Goal: Information Seeking & Learning: Learn about a topic

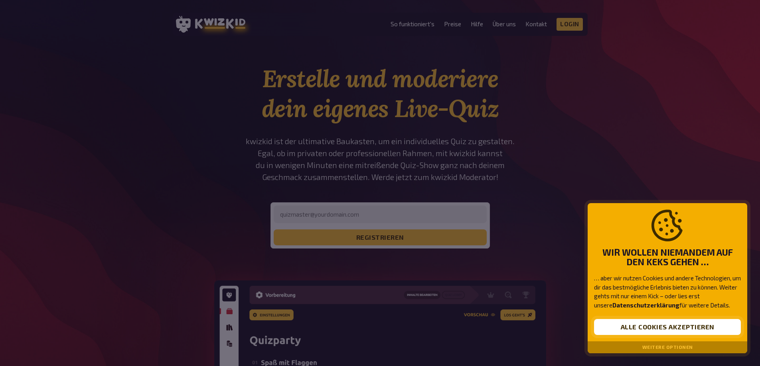
click at [663, 330] on button "Alle Cookies akzeptieren" at bounding box center [667, 327] width 147 height 16
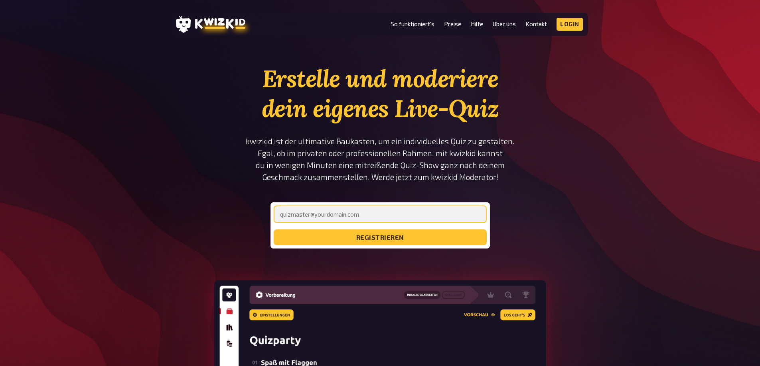
click at [310, 219] on input "email" at bounding box center [380, 215] width 213 height 18
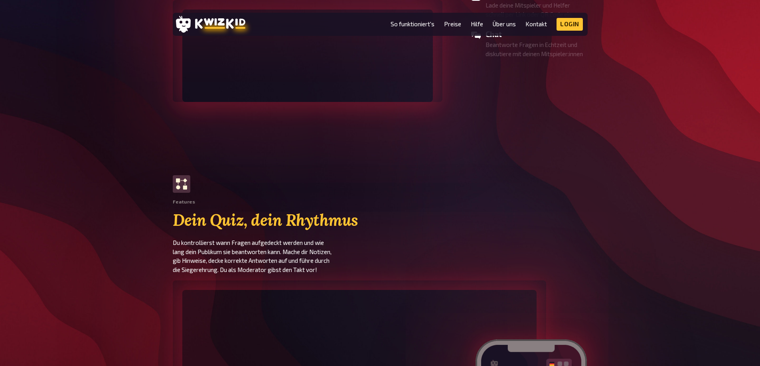
scroll to position [917, 0]
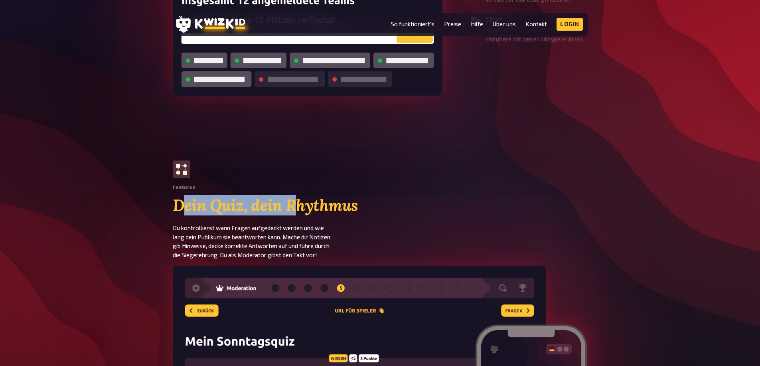
drag, startPoint x: 179, startPoint y: 209, endPoint x: 320, endPoint y: 207, distance: 140.8
click at [305, 205] on h2 "Dein Quiz, dein Rhythmus" at bounding box center [276, 206] width 207 height 18
click at [386, 215] on section "Features Dein Quiz, dein Rhythmus Du kontrollierst wann Fragen aufgedeckt werde…" at bounding box center [380, 210] width 415 height 99
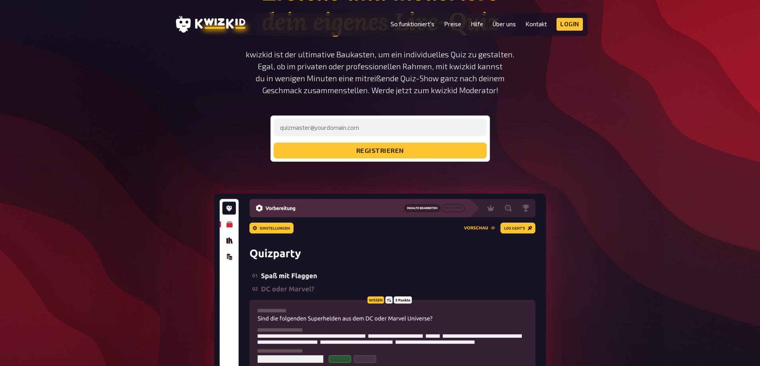
scroll to position [0, 0]
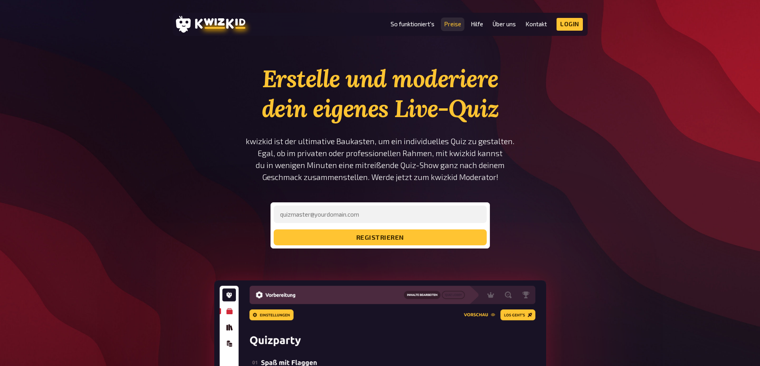
click at [447, 22] on link "Preise" at bounding box center [452, 24] width 17 height 7
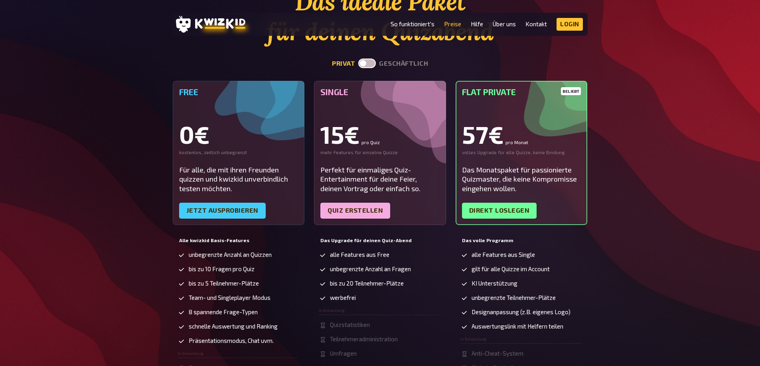
scroll to position [80, 0]
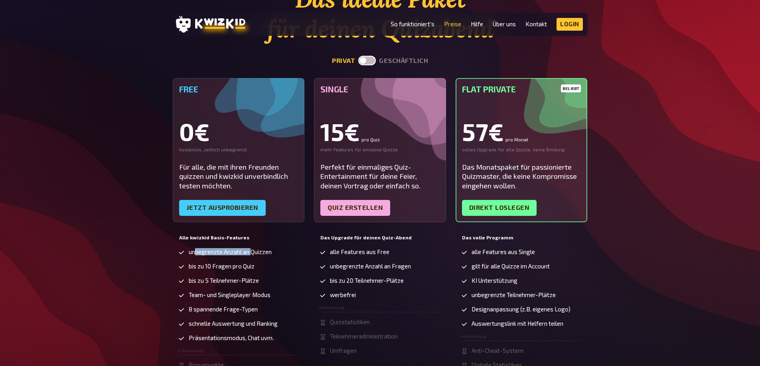
drag, startPoint x: 237, startPoint y: 254, endPoint x: 194, endPoint y: 255, distance: 42.7
click at [194, 255] on span "unbegrenzte Anzahl an Quizzen" at bounding box center [230, 252] width 83 height 7
drag, startPoint x: 260, startPoint y: 268, endPoint x: 181, endPoint y: 270, distance: 79.0
click at [179, 270] on li "bis zu 10 Fragen pro Quiz" at bounding box center [237, 267] width 121 height 8
click at [210, 269] on span "bis zu 10 Fragen pro Quiz" at bounding box center [222, 266] width 66 height 7
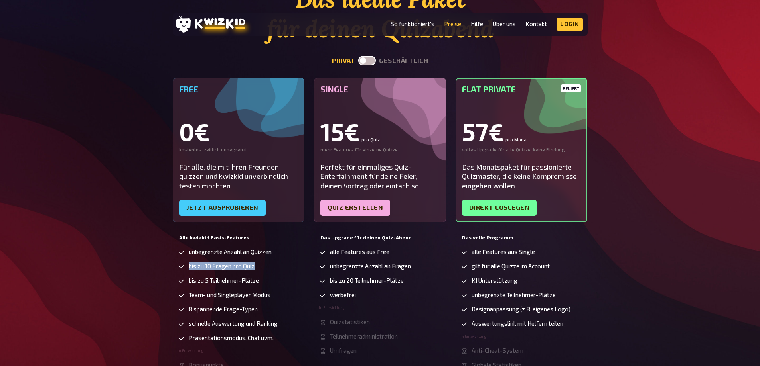
drag, startPoint x: 189, startPoint y: 268, endPoint x: 260, endPoint y: 268, distance: 70.2
click at [260, 268] on li "bis zu 10 Fragen pro Quiz" at bounding box center [237, 267] width 121 height 8
drag, startPoint x: 257, startPoint y: 268, endPoint x: 211, endPoint y: 268, distance: 46.3
click at [189, 266] on li "bis zu 10 Fragen pro Quiz" at bounding box center [237, 267] width 121 height 8
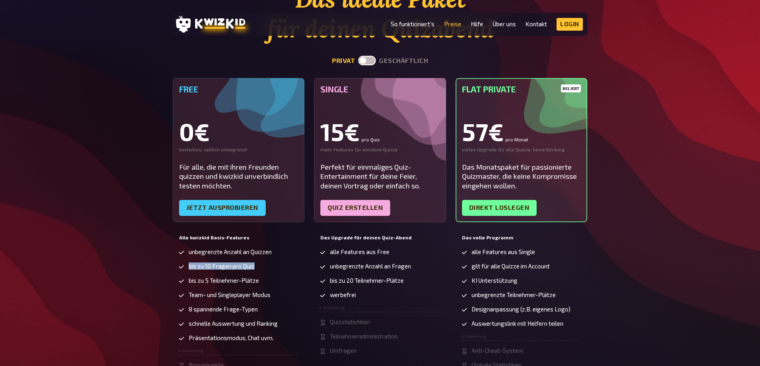
drag, startPoint x: 211, startPoint y: 268, endPoint x: 220, endPoint y: 268, distance: 8.4
click at [211, 268] on span "bis zu 10 Fragen pro Quiz" at bounding box center [222, 266] width 66 height 7
click at [231, 268] on span "bis zu 10 Fragen pro Quiz" at bounding box center [222, 266] width 66 height 7
drag, startPoint x: 334, startPoint y: 252, endPoint x: 394, endPoint y: 259, distance: 60.2
click at [394, 259] on ul "alle Features aus Free unbegrenzte Anzahl an Fragen bis zu 20 Teilnehmer-Plätze…" at bounding box center [379, 302] width 121 height 106
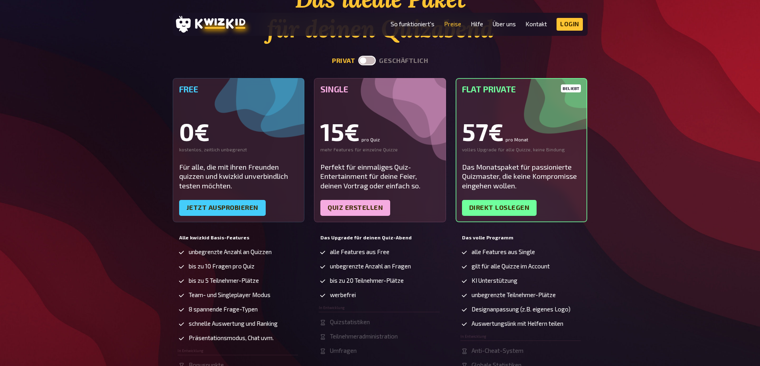
click at [396, 261] on ul "alle Features aus Free unbegrenzte Anzahl an Fragen bis zu 20 Teilnehmer-Plätze…" at bounding box center [379, 302] width 121 height 106
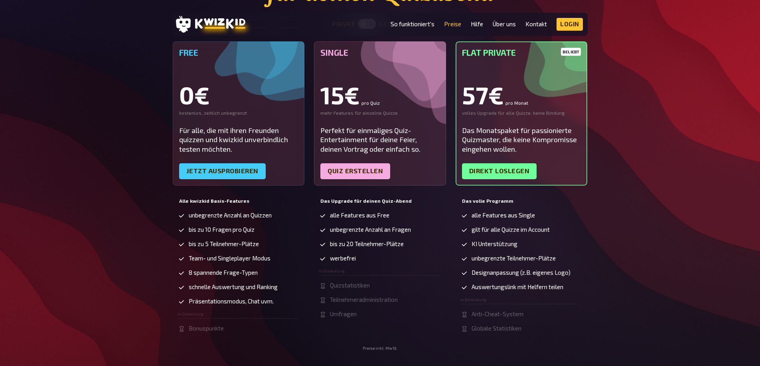
scroll to position [120, 0]
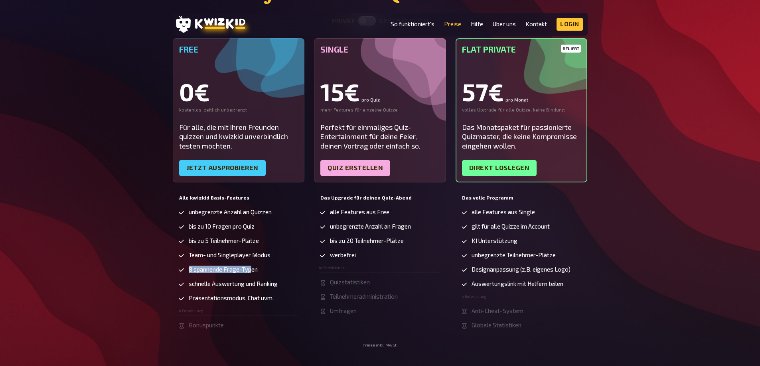
drag, startPoint x: 194, startPoint y: 269, endPoint x: 259, endPoint y: 270, distance: 64.6
click at [254, 269] on li "8 spannende Frage-Typen" at bounding box center [237, 270] width 121 height 8
click at [269, 254] on span "Team- und Singleplayer Modus" at bounding box center [230, 255] width 82 height 7
drag, startPoint x: 268, startPoint y: 255, endPoint x: 204, endPoint y: 252, distance: 64.3
click at [204, 252] on li "Team- und Singleplayer Modus" at bounding box center [237, 256] width 121 height 8
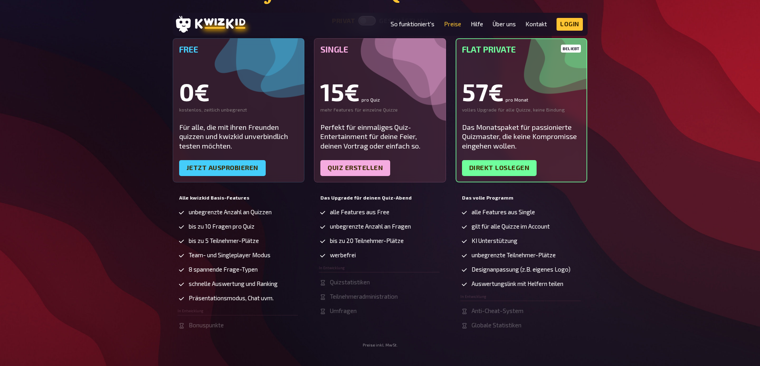
click at [199, 239] on span "bis zu 5 Teilnehmer-Plätze" at bounding box center [224, 241] width 70 height 7
drag, startPoint x: 257, startPoint y: 242, endPoint x: 203, endPoint y: 245, distance: 53.9
click at [195, 240] on li "bis zu 5 Teilnehmer-Plätze" at bounding box center [237, 242] width 121 height 8
click at [374, 238] on span "bis zu 20 Teilnehmer-Plätze" at bounding box center [367, 241] width 74 height 7
